Goal: Task Accomplishment & Management: Use online tool/utility

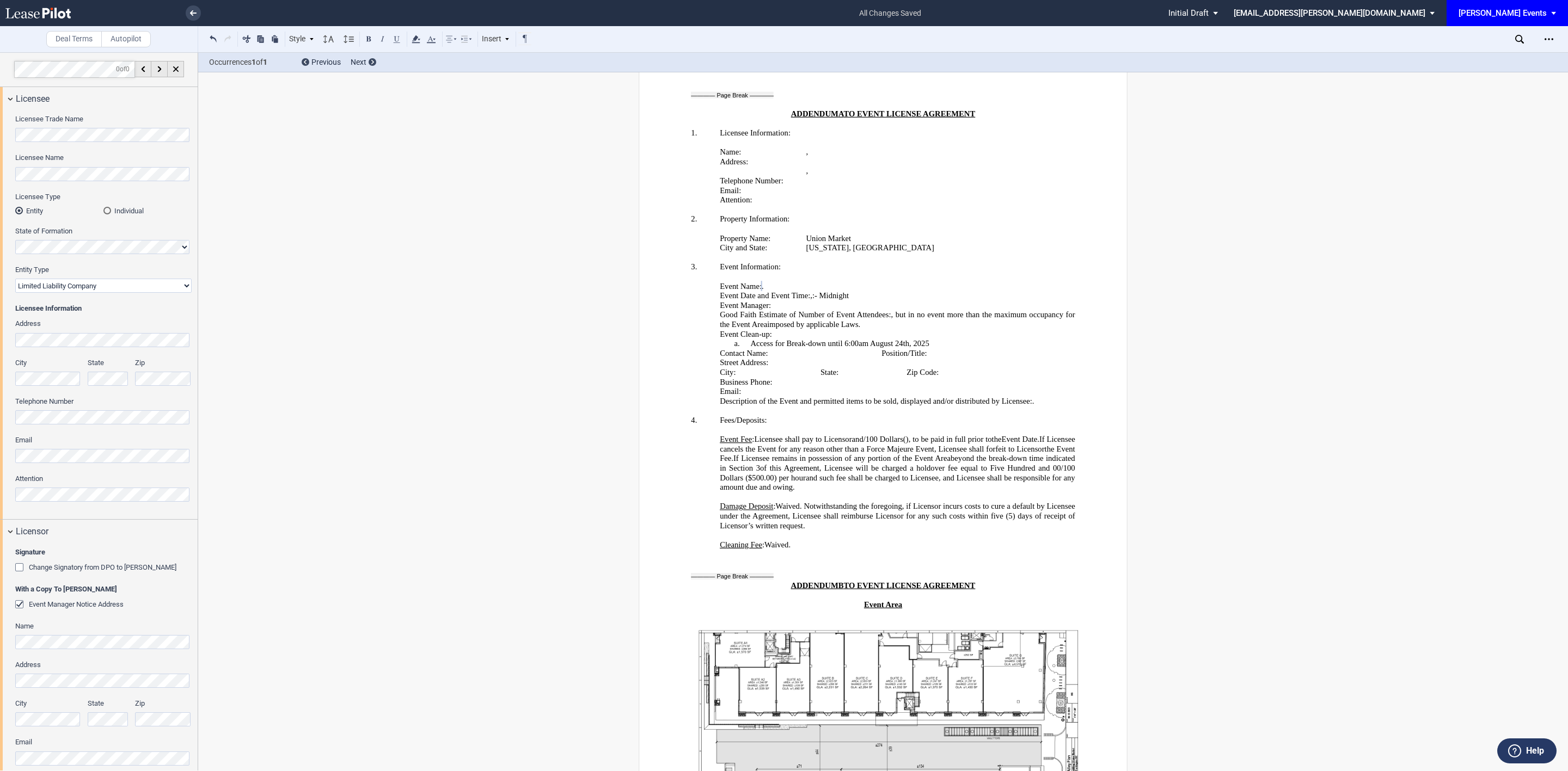
scroll to position [1708, 0]
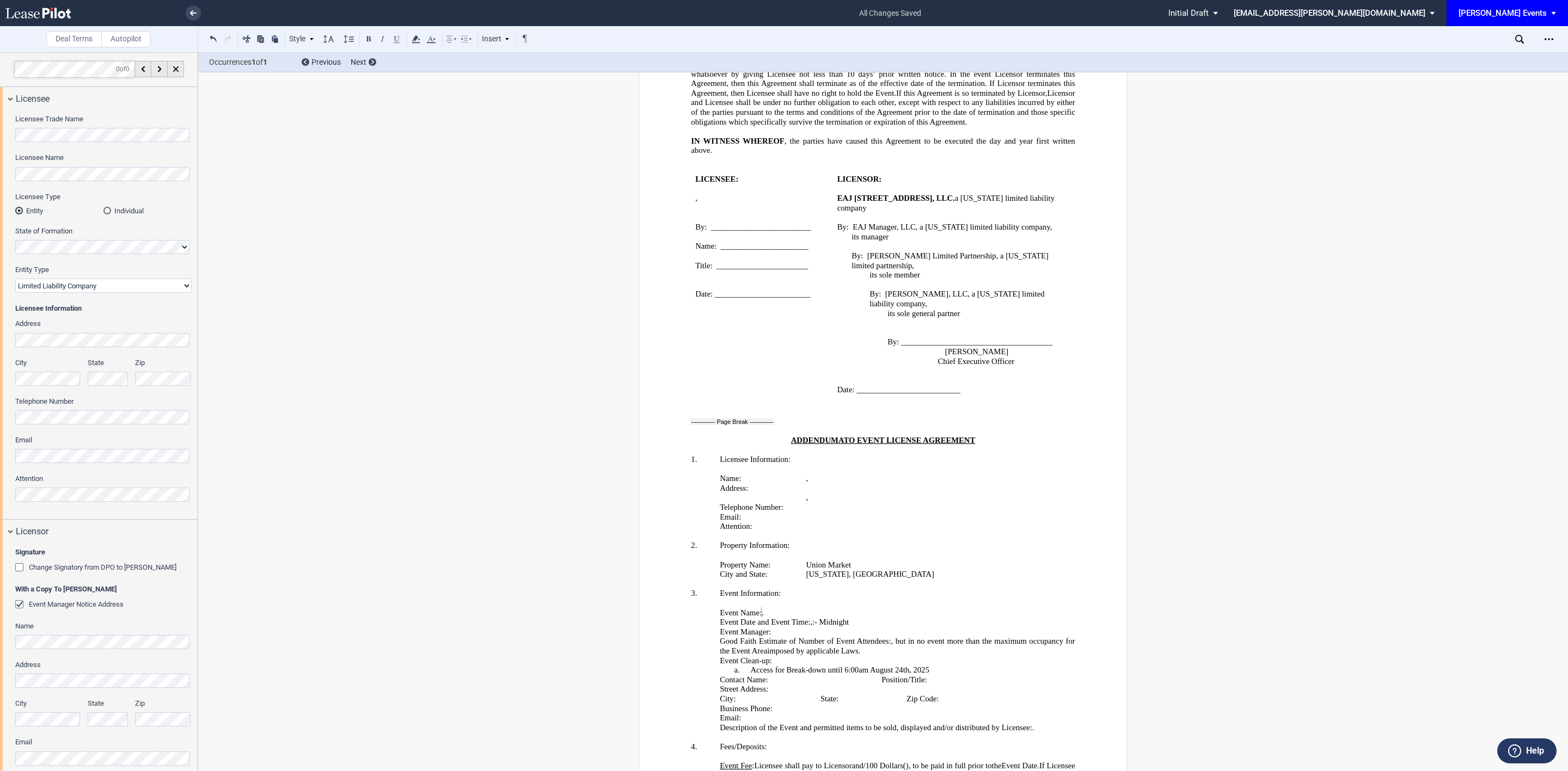
click at [195, 14] on icon at bounding box center [192, 13] width 6 height 5
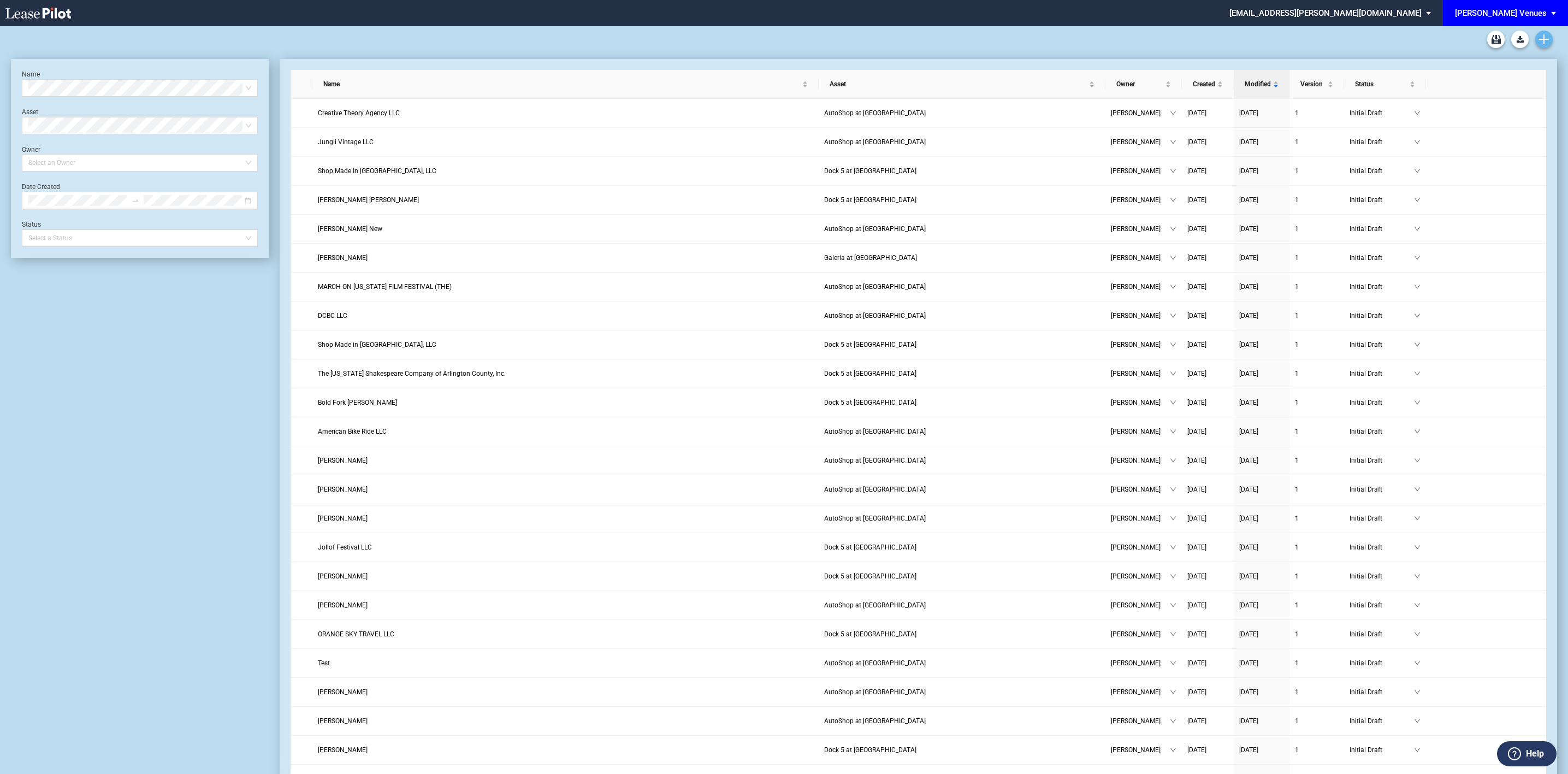
click at [1547, 43] on icon "Create new document" at bounding box center [1544, 39] width 10 height 10
